Goal: Transaction & Acquisition: Purchase product/service

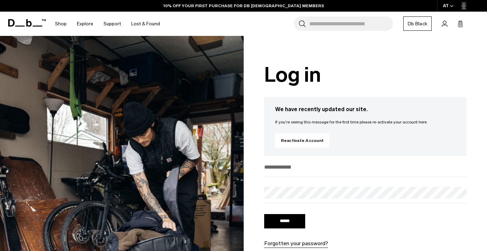
type input "**********"
click at [285, 222] on input "******" at bounding box center [284, 221] width 41 height 14
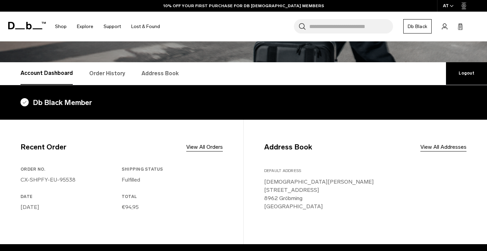
scroll to position [90, 0]
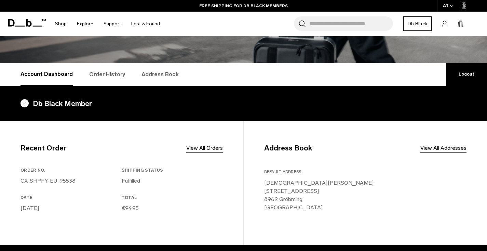
click at [105, 77] on link "Order History" at bounding box center [107, 74] width 36 height 23
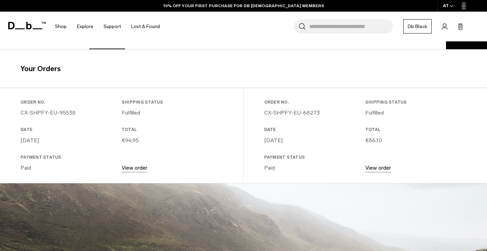
scroll to position [127, 0]
click at [133, 166] on link "View order" at bounding box center [135, 168] width 26 height 6
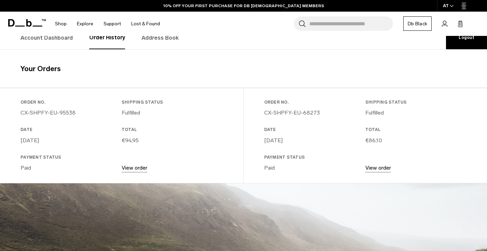
click at [132, 167] on link "View order" at bounding box center [135, 168] width 26 height 6
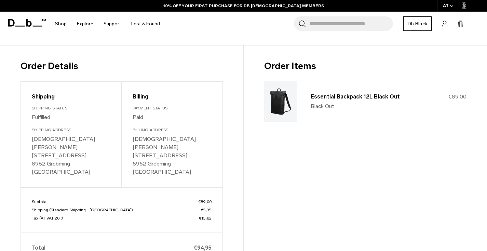
scroll to position [86, 0]
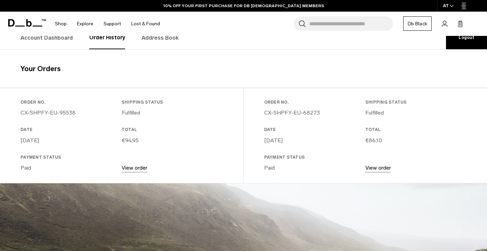
click at [375, 167] on link "View order" at bounding box center [379, 168] width 26 height 6
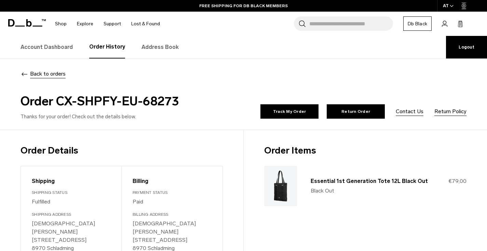
click at [166, 47] on link "Address Book" at bounding box center [160, 47] width 37 height 23
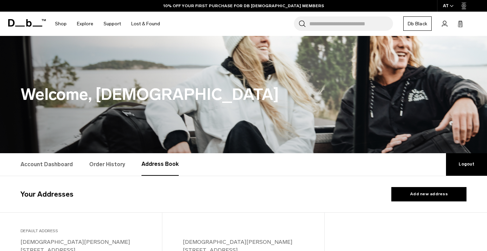
select select "*******"
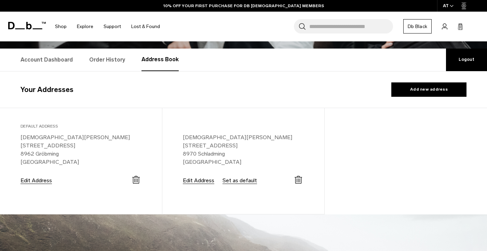
scroll to position [105, 0]
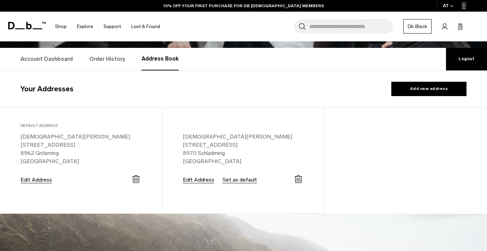
click at [207, 180] on button "Edit Address" at bounding box center [198, 180] width 31 height 6
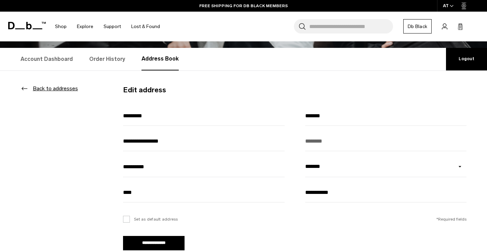
drag, startPoint x: 181, startPoint y: 140, endPoint x: 109, endPoint y: 140, distance: 71.8
type input "*********"
drag, startPoint x: 161, startPoint y: 169, endPoint x: 73, endPoint y: 169, distance: 88.6
type input "*******"
drag, startPoint x: 152, startPoint y: 193, endPoint x: 90, endPoint y: 191, distance: 61.6
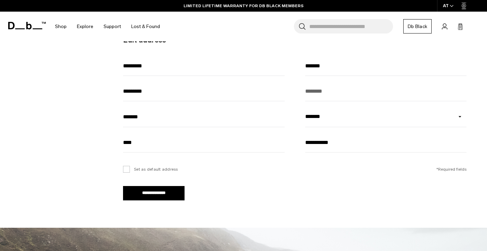
scroll to position [156, 0]
type input "****"
click at [162, 191] on input "**********" at bounding box center [154, 193] width 62 height 14
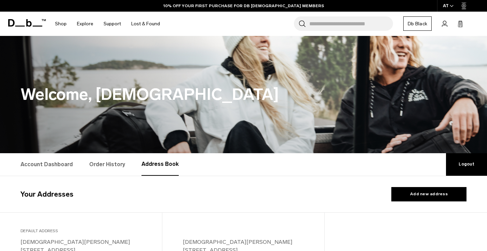
select select "*******"
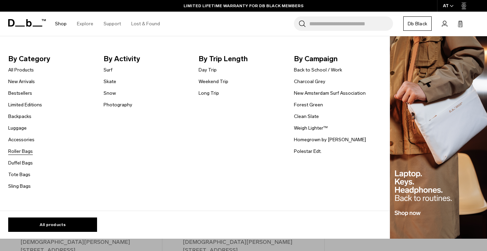
click at [24, 153] on link "Roller Bags" at bounding box center [20, 151] width 25 height 7
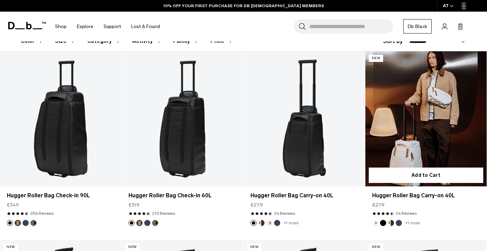
scroll to position [192, 0]
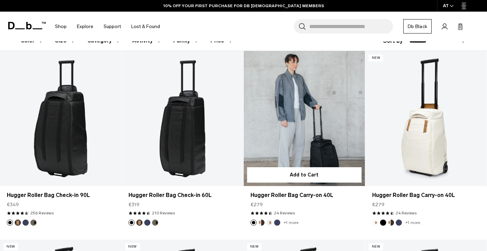
click at [306, 146] on link "Hugger Roller Bag Carry-on 40L" at bounding box center [304, 118] width 121 height 135
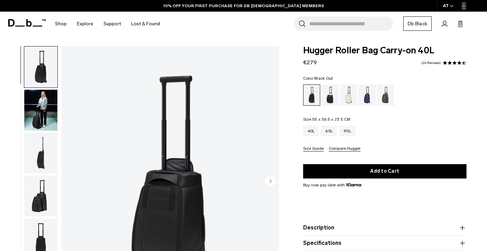
click at [191, 160] on img "1 / 11" at bounding box center [171, 182] width 218 height 272
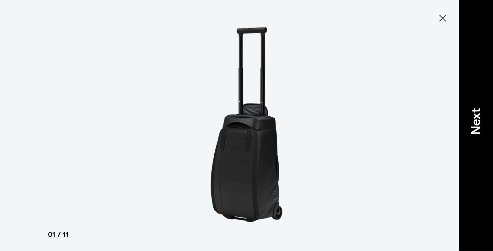
type button "Close"
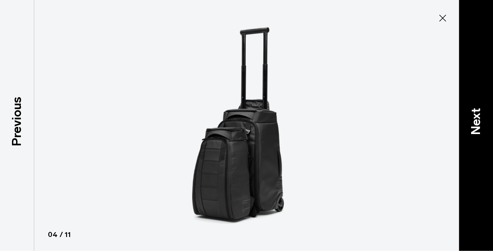
scroll to position [131, 0]
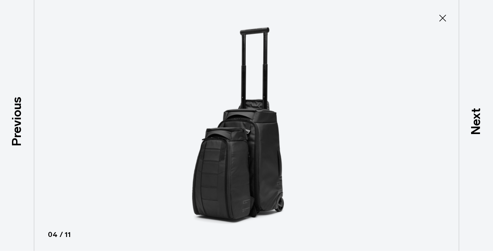
click at [247, 201] on img at bounding box center [246, 125] width 308 height 251
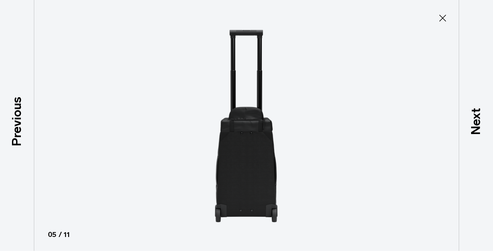
click at [247, 201] on img at bounding box center [246, 125] width 308 height 251
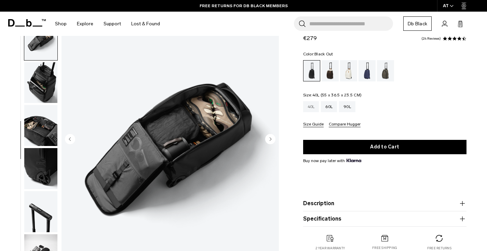
scroll to position [174, 0]
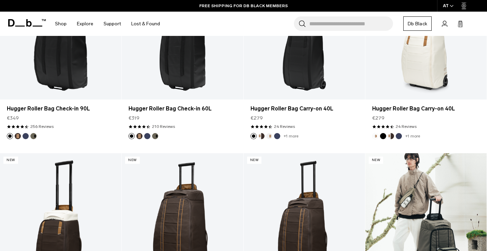
scroll to position [276, 0]
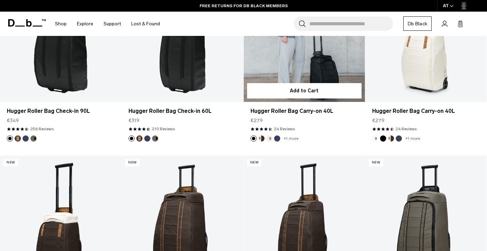
click at [327, 69] on link "Hugger Roller Bag Carry-on 40L" at bounding box center [304, 34] width 121 height 135
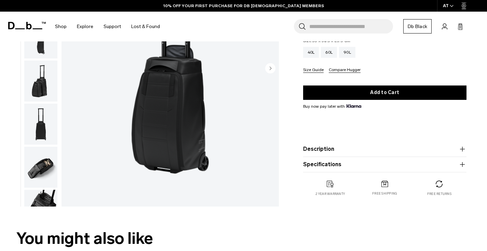
click at [461, 150] on icon "button" at bounding box center [463, 149] width 8 height 8
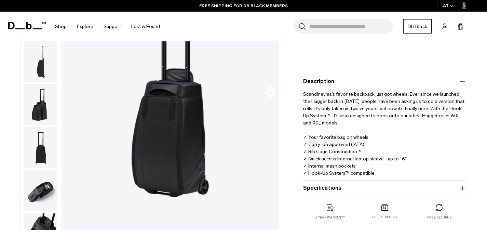
scroll to position [164, 0]
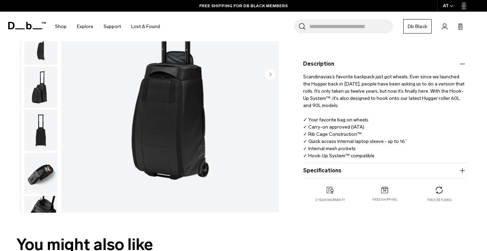
click at [456, 170] on button "Specifications" at bounding box center [385, 171] width 164 height 8
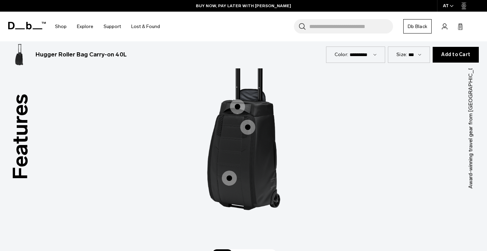
scroll to position [937, 0]
click at [236, 107] on span "1 / 3" at bounding box center [237, 106] width 15 height 15
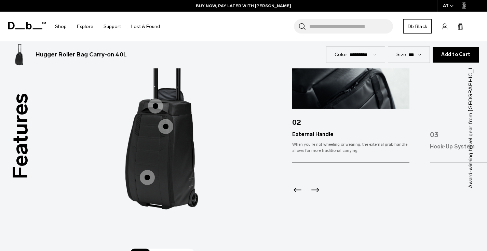
click at [164, 125] on span "1 / 3" at bounding box center [165, 126] width 15 height 15
click at [165, 128] on span "1 / 3" at bounding box center [165, 126] width 15 height 15
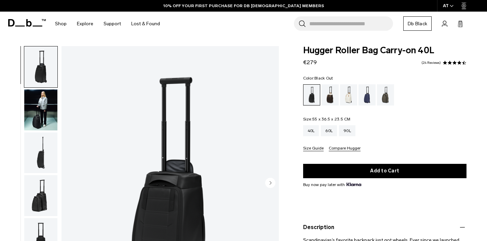
scroll to position [0, 0]
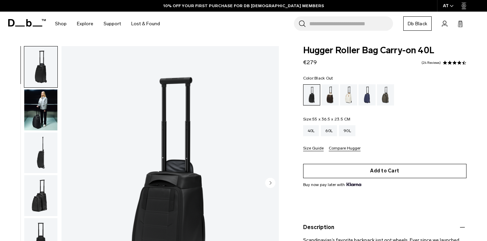
click at [366, 168] on button "Add to Cart" at bounding box center [385, 171] width 164 height 14
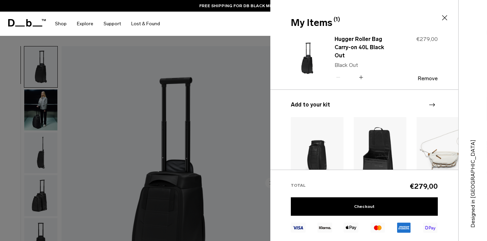
click at [444, 17] on icon at bounding box center [445, 17] width 5 height 5
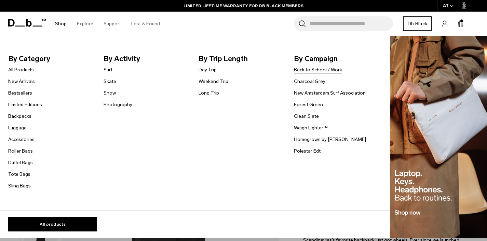
click at [315, 70] on link "Back to School / Work" at bounding box center [318, 69] width 48 height 7
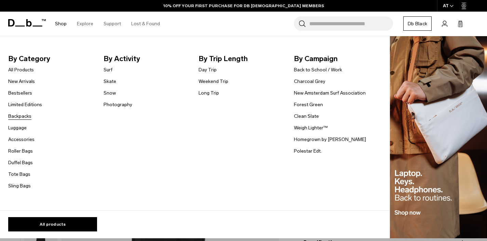
click at [26, 116] on link "Backpacks" at bounding box center [19, 116] width 23 height 7
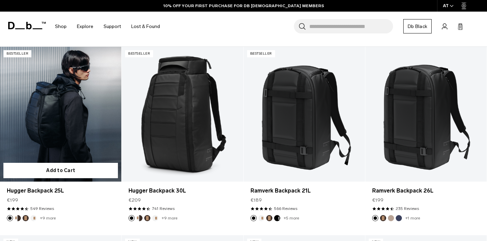
scroll to position [122, 0]
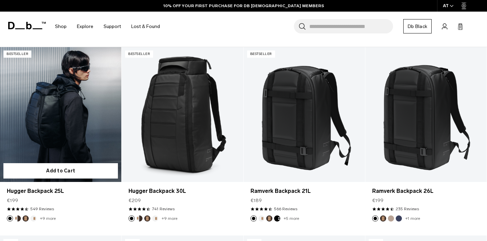
click at [61, 128] on link "Hugger Backpack 25L" at bounding box center [60, 114] width 121 height 135
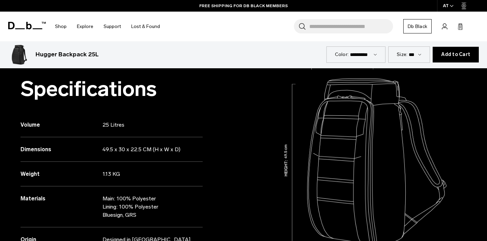
scroll to position [282, 0]
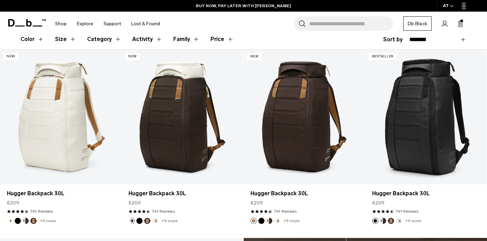
scroll to position [103, 0]
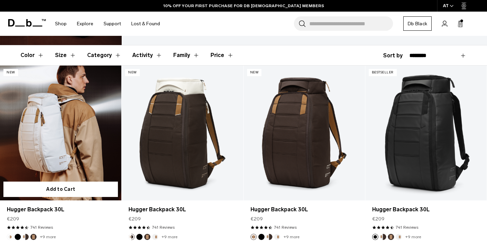
click at [67, 111] on link "Hugger Backpack 30L" at bounding box center [60, 133] width 121 height 135
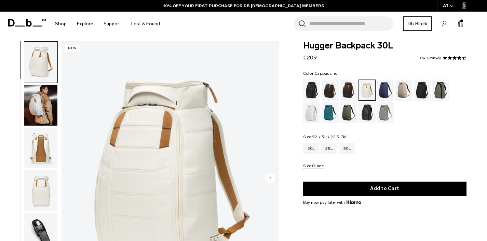
click at [332, 86] on div "Cappuccino" at bounding box center [330, 90] width 17 height 21
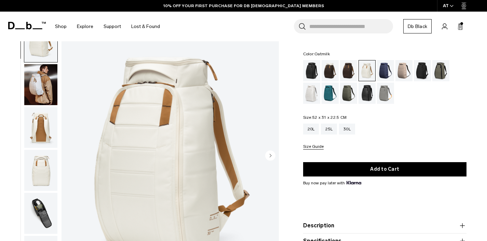
scroll to position [25, 0]
click at [404, 70] on div "Fogbow Beige" at bounding box center [404, 70] width 17 height 21
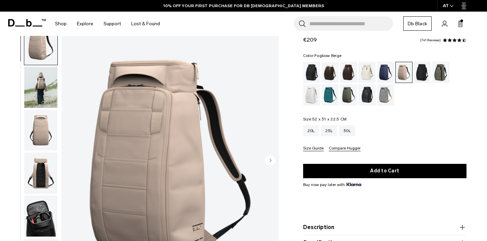
scroll to position [22, 0]
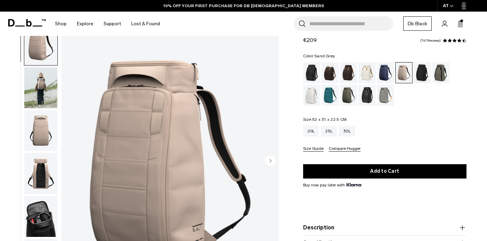
click at [390, 95] on div "Sand Grey" at bounding box center [385, 95] width 17 height 21
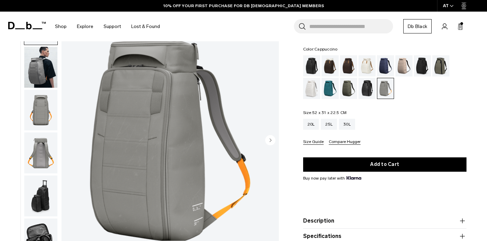
scroll to position [42, 0]
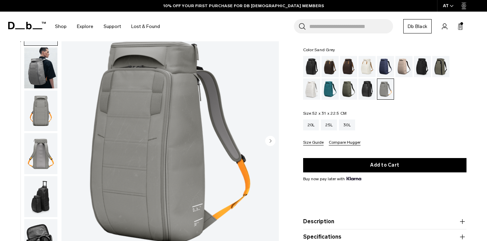
click at [38, 115] on img "button" at bounding box center [40, 111] width 33 height 41
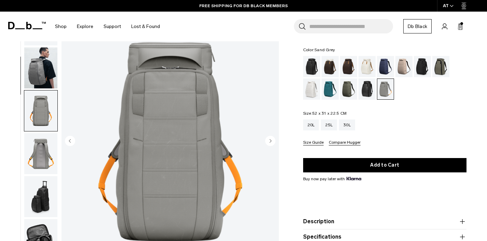
scroll to position [87, 0]
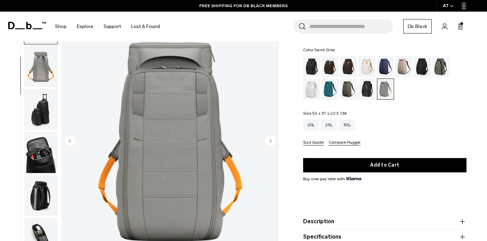
click at [38, 126] on img "button" at bounding box center [40, 109] width 33 height 41
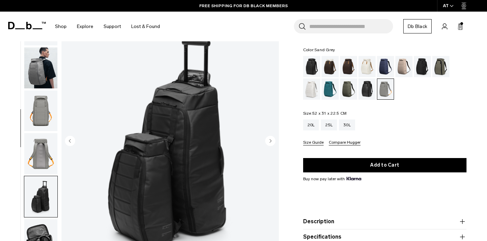
scroll to position [0, 0]
click at [37, 103] on img "button" at bounding box center [40, 111] width 33 height 41
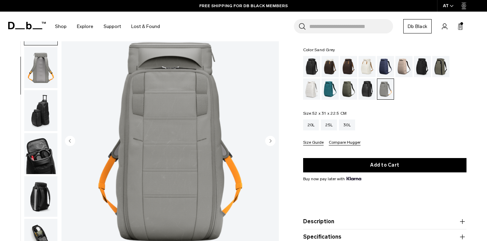
scroll to position [87, 0]
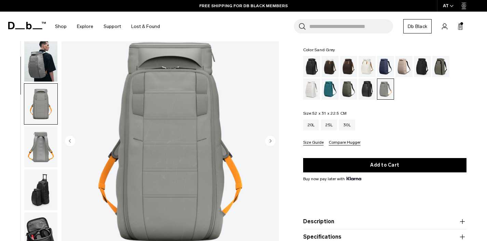
click at [39, 59] on img "button" at bounding box center [40, 61] width 33 height 41
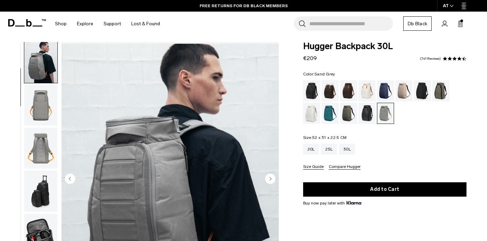
scroll to position [4, 0]
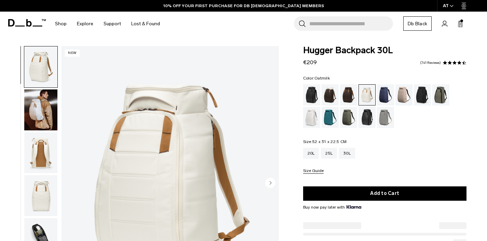
scroll to position [25, 0]
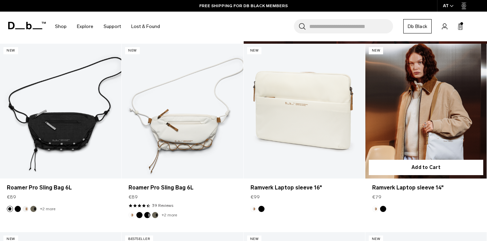
scroll to position [695, 0]
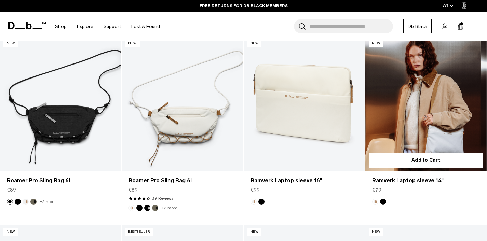
click at [424, 106] on link "Ramverk Laptop sleeve 14" at bounding box center [426, 104] width 121 height 135
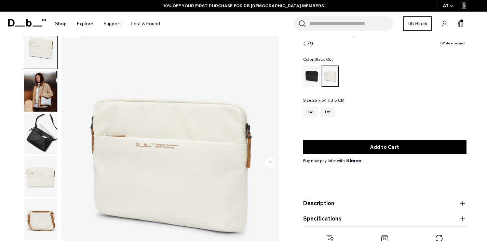
click at [313, 79] on div "Black Out" at bounding box center [311, 76] width 17 height 21
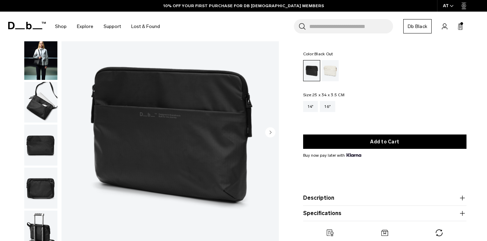
click at [45, 107] on img "button" at bounding box center [40, 102] width 33 height 41
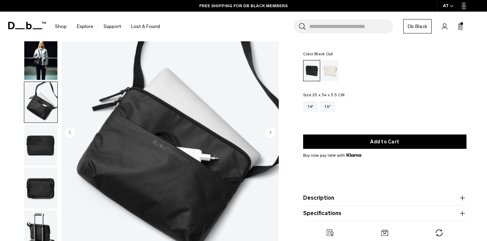
click at [40, 154] on img "button" at bounding box center [40, 145] width 33 height 41
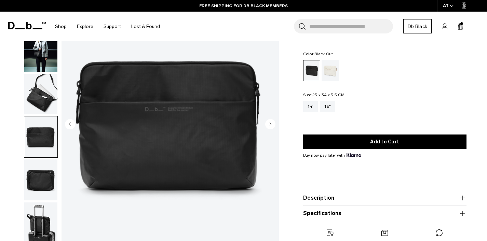
scroll to position [65, 0]
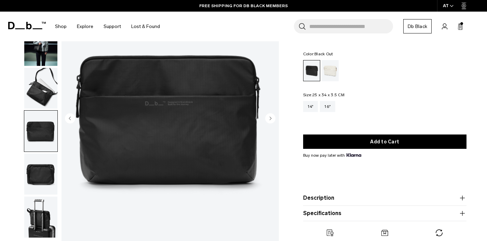
click at [43, 179] on img "button" at bounding box center [40, 174] width 33 height 41
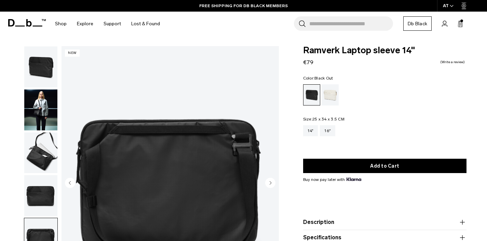
scroll to position [0, 0]
click at [333, 130] on div "16"" at bounding box center [327, 131] width 15 height 11
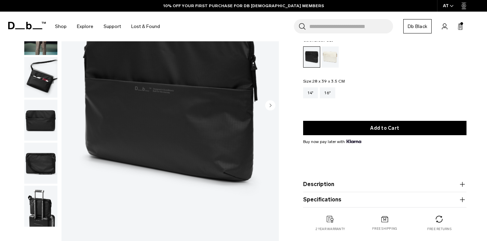
click at [38, 209] on img "button" at bounding box center [40, 206] width 33 height 41
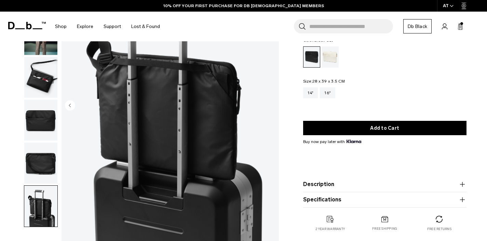
click at [34, 149] on img "button" at bounding box center [40, 163] width 33 height 41
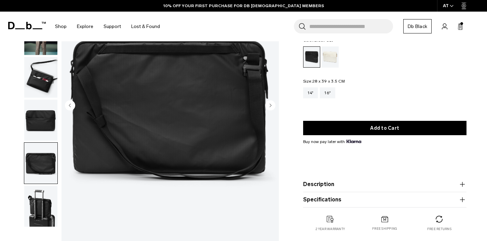
scroll to position [62, 0]
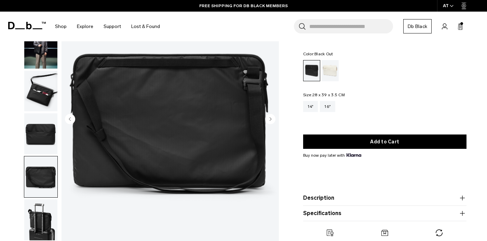
click at [42, 138] on img "button" at bounding box center [40, 134] width 33 height 41
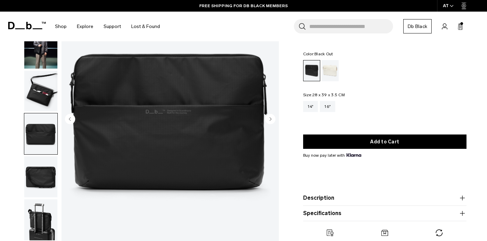
click at [43, 100] on img "button" at bounding box center [40, 91] width 33 height 41
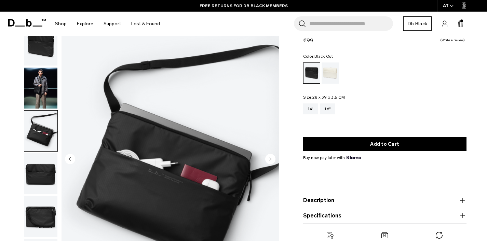
click at [35, 88] on img "button" at bounding box center [40, 88] width 33 height 41
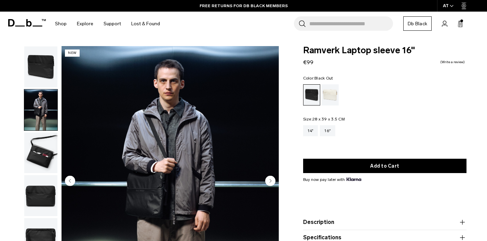
scroll to position [0, 0]
click at [40, 73] on img "button" at bounding box center [40, 67] width 33 height 41
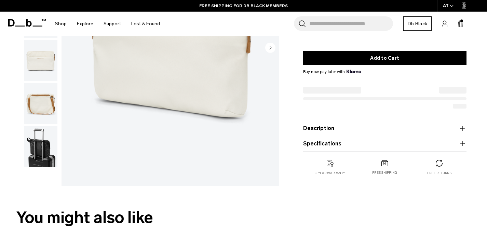
scroll to position [133, 0]
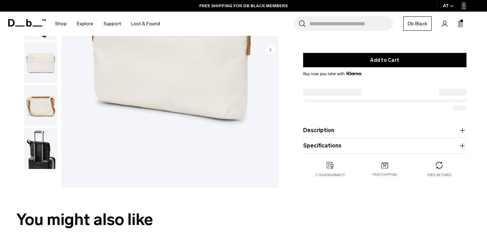
click at [423, 123] on div at bounding box center [385, 101] width 164 height 43
click at [421, 133] on button "Description" at bounding box center [385, 131] width 164 height 8
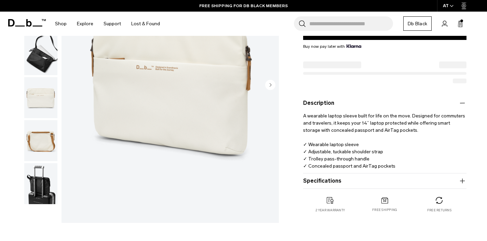
click at [440, 183] on button "Specifications" at bounding box center [385, 181] width 164 height 8
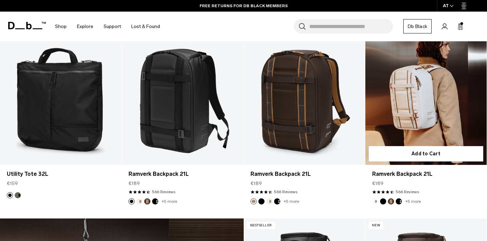
scroll to position [888, 0]
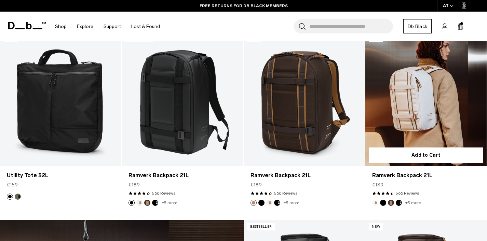
click at [415, 98] on link "Ramverk Backpack 21L" at bounding box center [426, 99] width 121 height 135
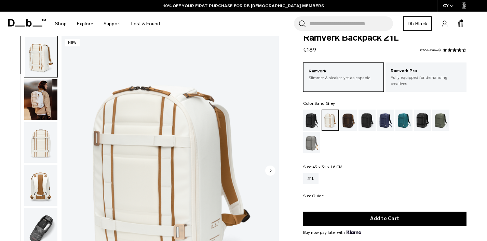
click at [313, 142] on div "Sand Grey" at bounding box center [311, 142] width 17 height 21
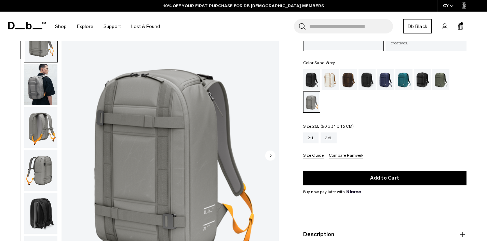
click at [332, 137] on div "26L" at bounding box center [329, 138] width 16 height 11
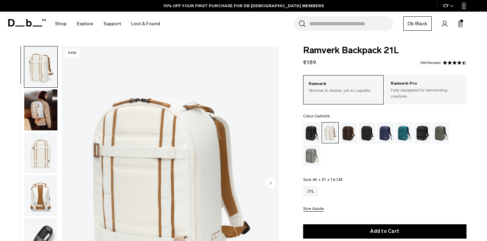
scroll to position [13, 0]
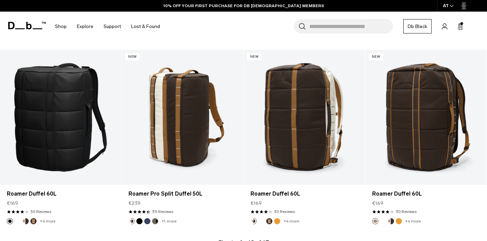
scroll to position [2379, 0]
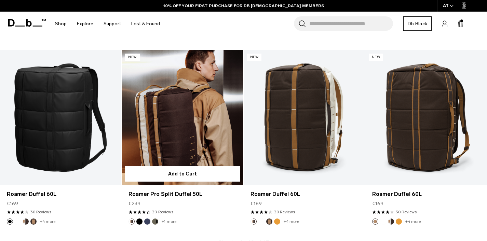
click at [185, 142] on link "Roamer Pro Split Duffel 50L" at bounding box center [182, 117] width 121 height 135
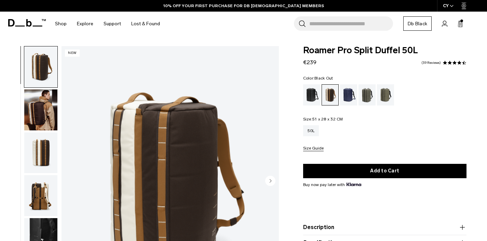
click at [309, 97] on div "Black Out" at bounding box center [311, 94] width 17 height 21
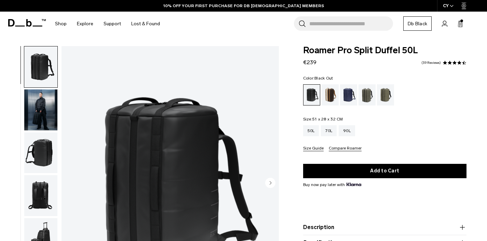
click at [41, 104] on img "button" at bounding box center [40, 110] width 33 height 41
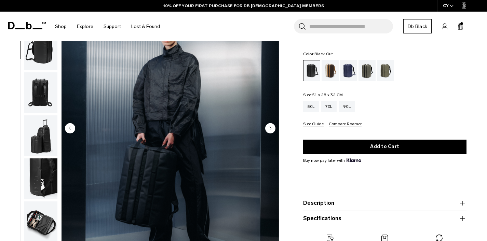
scroll to position [54, 0]
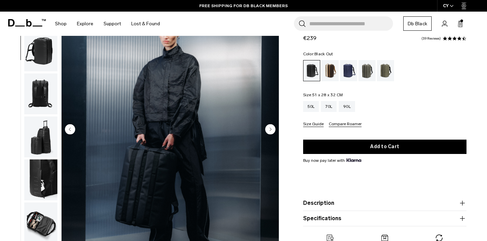
click at [34, 140] on img "button" at bounding box center [40, 137] width 33 height 41
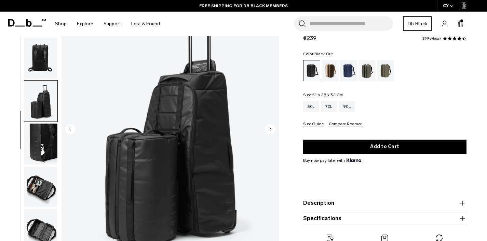
click at [38, 68] on img "button" at bounding box center [40, 58] width 33 height 41
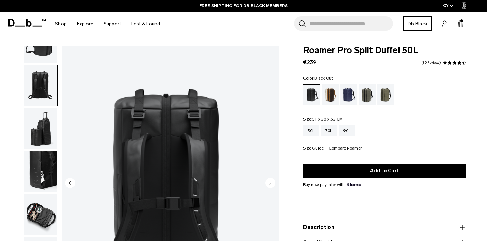
scroll to position [27, 0]
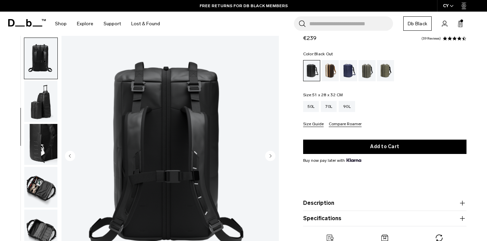
click at [37, 189] on img "button" at bounding box center [40, 187] width 33 height 41
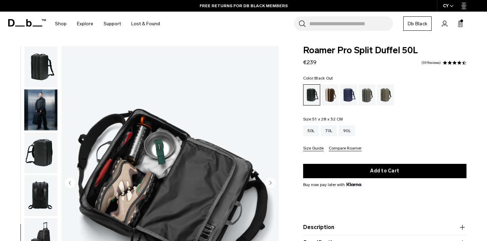
scroll to position [0, 0]
click at [37, 65] on img "button" at bounding box center [40, 67] width 33 height 41
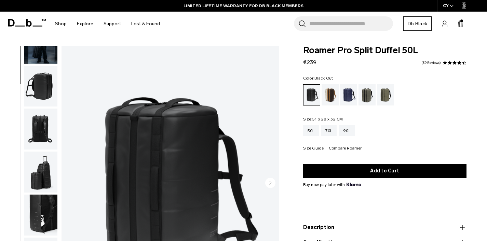
scroll to position [67, 0]
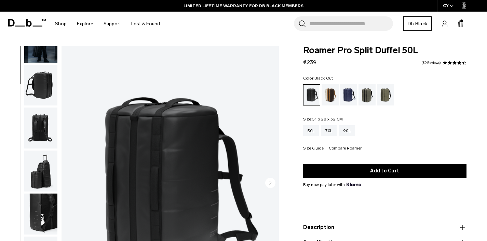
click at [44, 130] on img "button" at bounding box center [40, 128] width 33 height 41
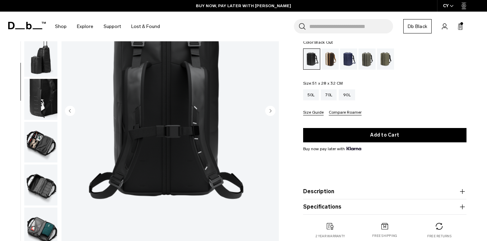
scroll to position [71, 0]
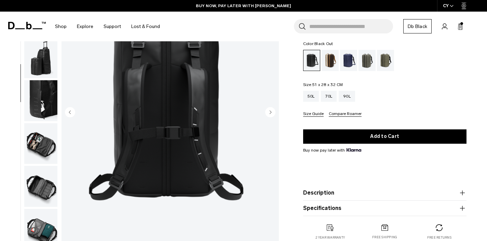
click at [38, 152] on img "button" at bounding box center [40, 143] width 33 height 41
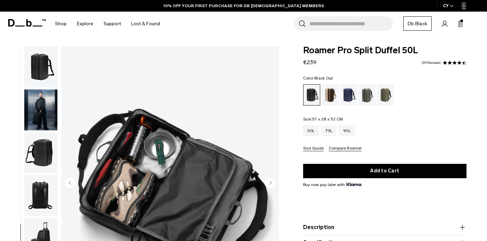
scroll to position [0, 0]
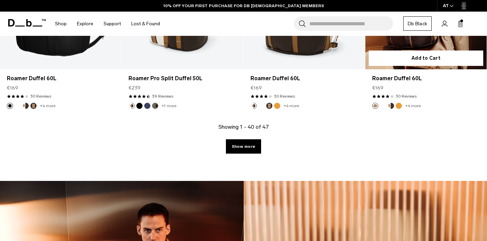
scroll to position [2496, 0]
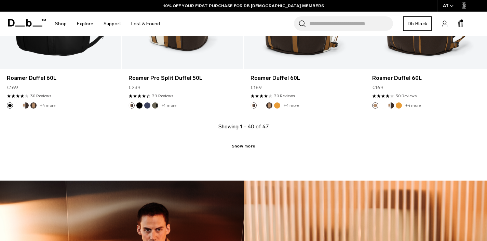
click at [246, 144] on link "Show more" at bounding box center [243, 146] width 35 height 14
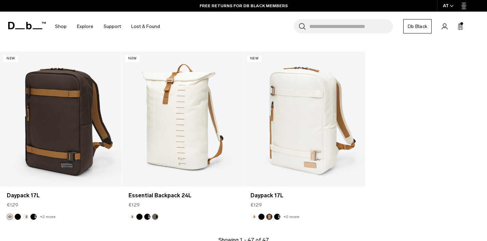
scroll to position [2756, 0]
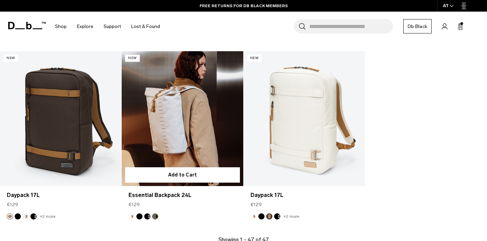
click at [161, 117] on link "Essential Backpack 24L" at bounding box center [182, 118] width 121 height 135
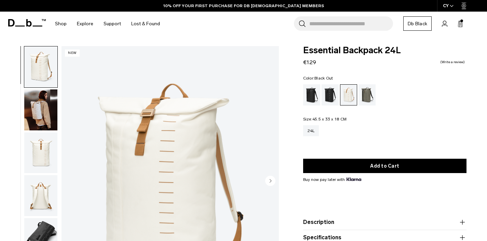
click at [311, 96] on div "Black Out" at bounding box center [311, 94] width 17 height 21
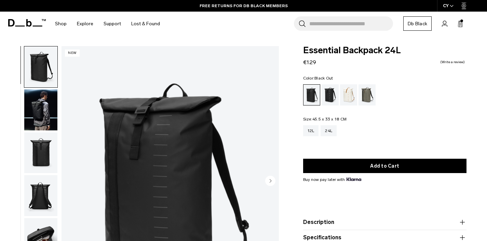
click at [448, 24] on div "Search for Bags, Luggage... Search Close Trending Products All Products Hugger …" at bounding box center [323, 24] width 317 height 24
click at [445, 24] on icon at bounding box center [444, 24] width 5 height 6
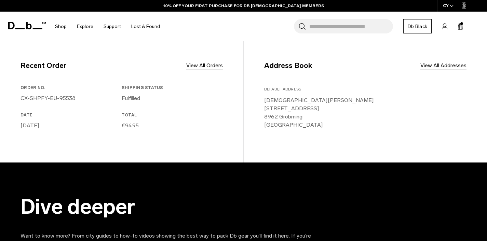
scroll to position [172, 0]
click at [194, 64] on link "View All Orders" at bounding box center [204, 66] width 37 height 8
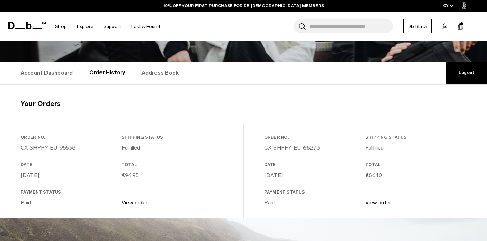
click at [142, 203] on link "View order" at bounding box center [135, 203] width 26 height 6
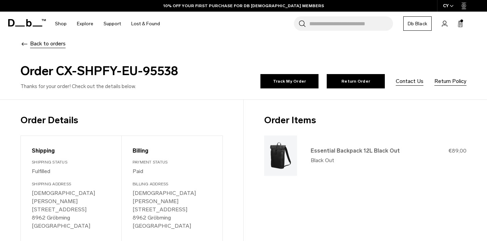
click at [332, 151] on link "Essential Backpack 12L Black Out" at bounding box center [355, 151] width 89 height 6
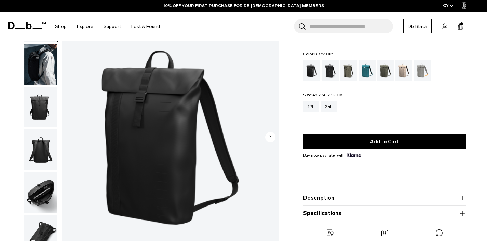
scroll to position [46, 0]
click at [32, 115] on img "button" at bounding box center [40, 107] width 33 height 41
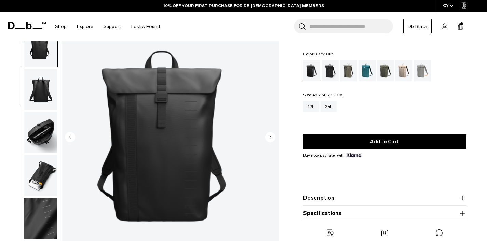
scroll to position [71, 0]
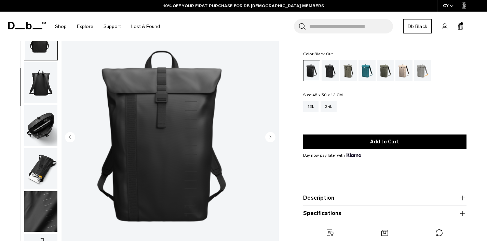
click at [36, 119] on img "button" at bounding box center [40, 125] width 33 height 41
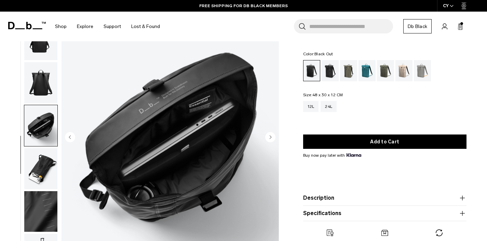
click at [43, 157] on img "button" at bounding box center [40, 168] width 33 height 41
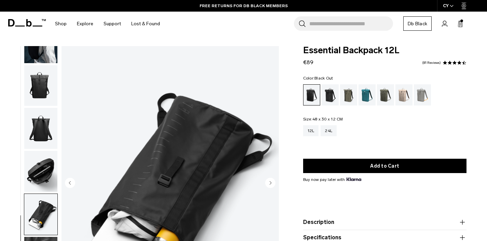
scroll to position [0, 0]
click at [459, 25] on icon at bounding box center [460, 24] width 5 height 7
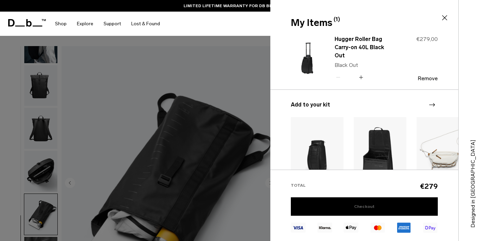
click at [372, 210] on link "Checkout" at bounding box center [364, 207] width 147 height 18
